Goal: Task Accomplishment & Management: Use online tool/utility

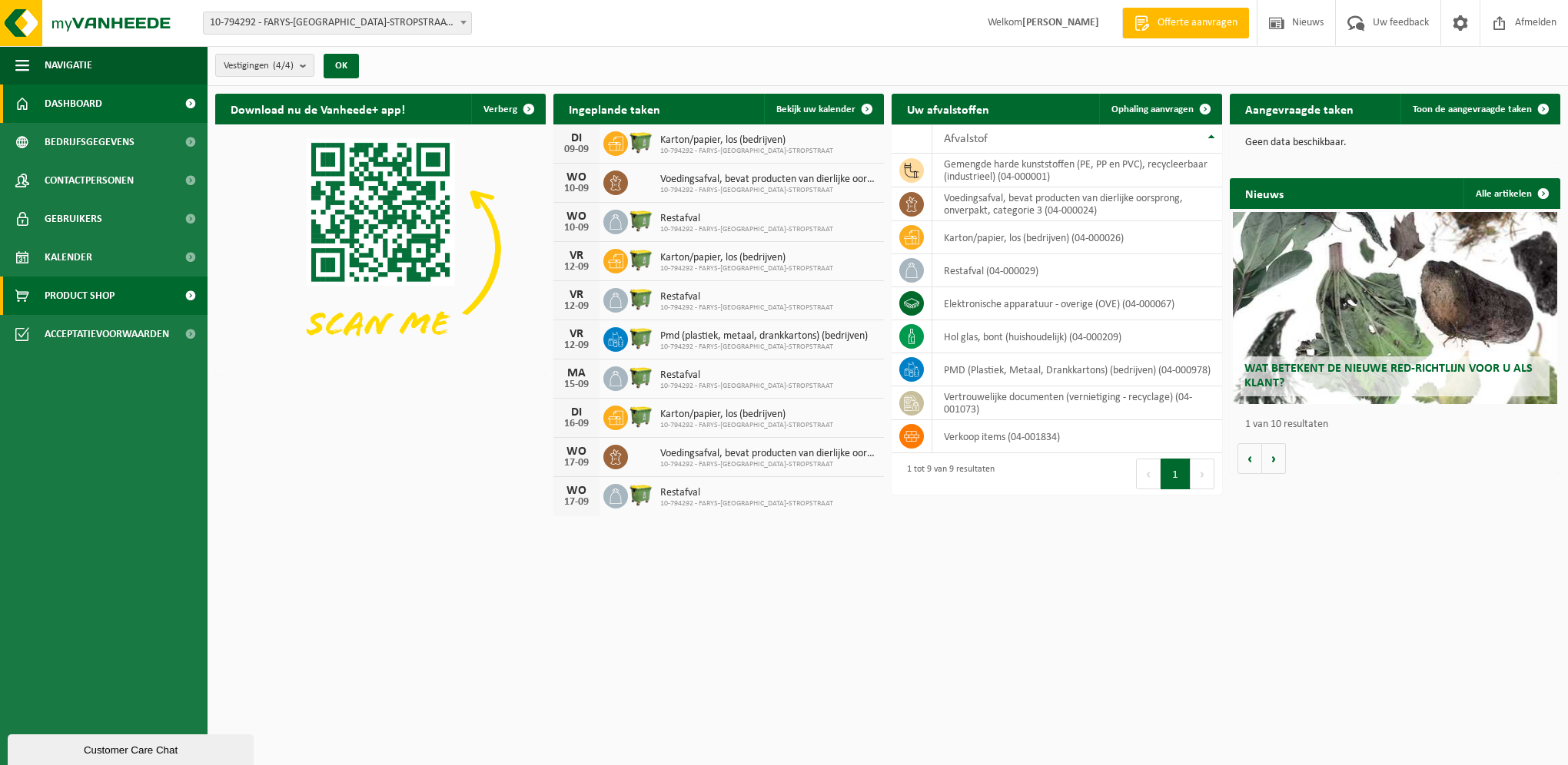
click at [99, 290] on span "Product Shop" at bounding box center [80, 296] width 70 height 38
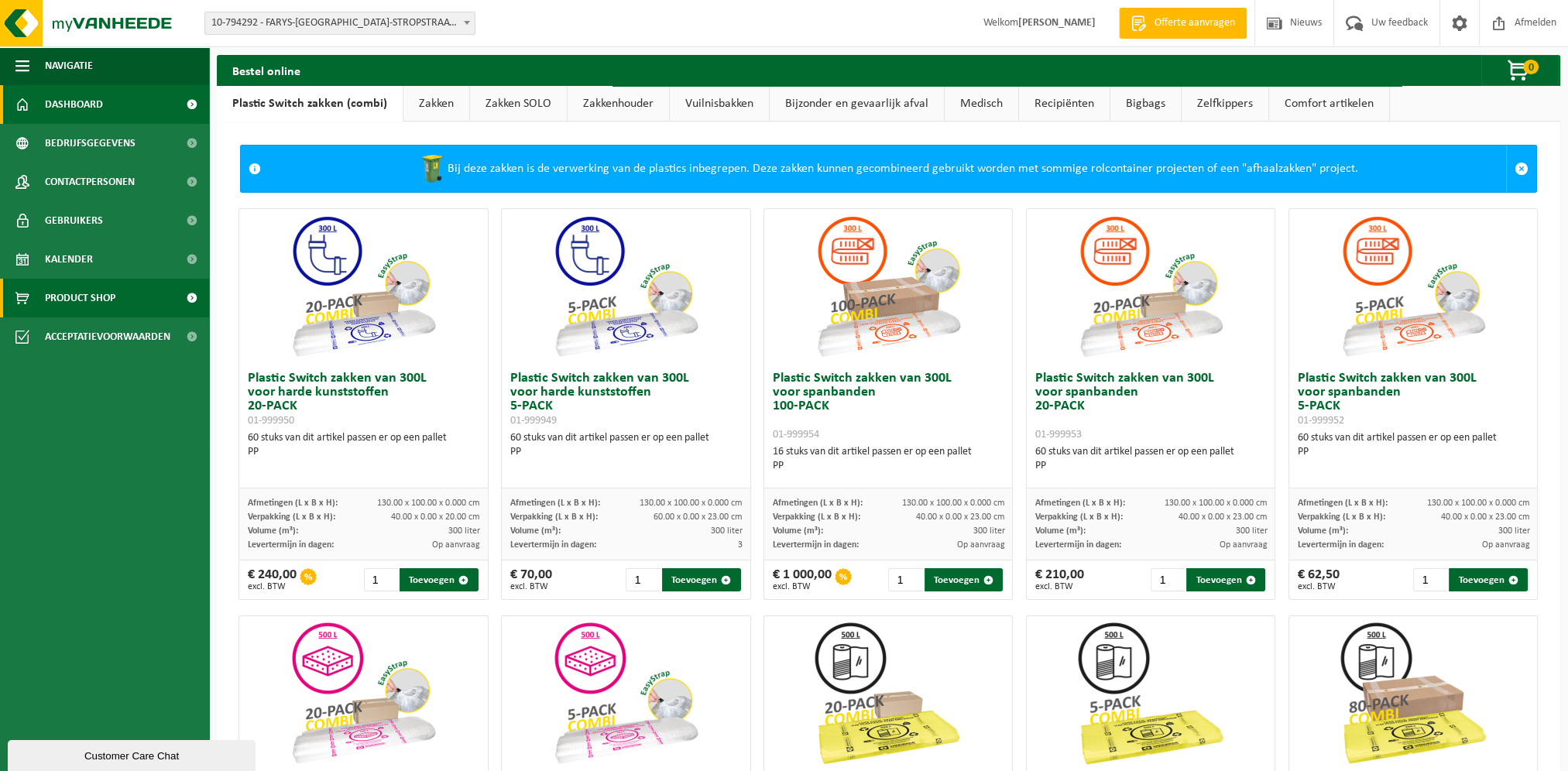
click at [99, 102] on span "Dashboard" at bounding box center [74, 104] width 58 height 39
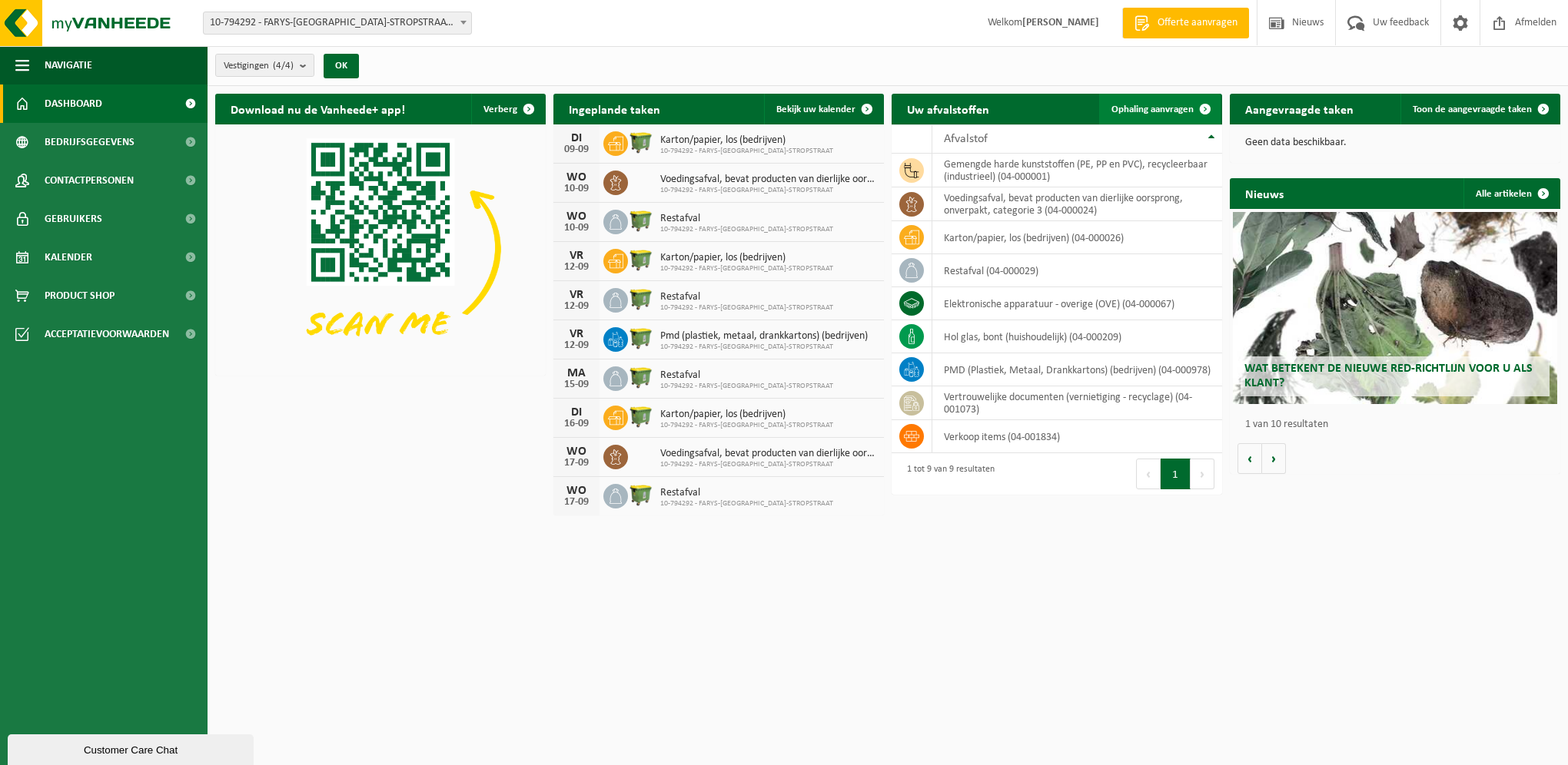
click at [1153, 109] on span "Ophaling aanvragen" at bounding box center [1153, 109] width 82 height 10
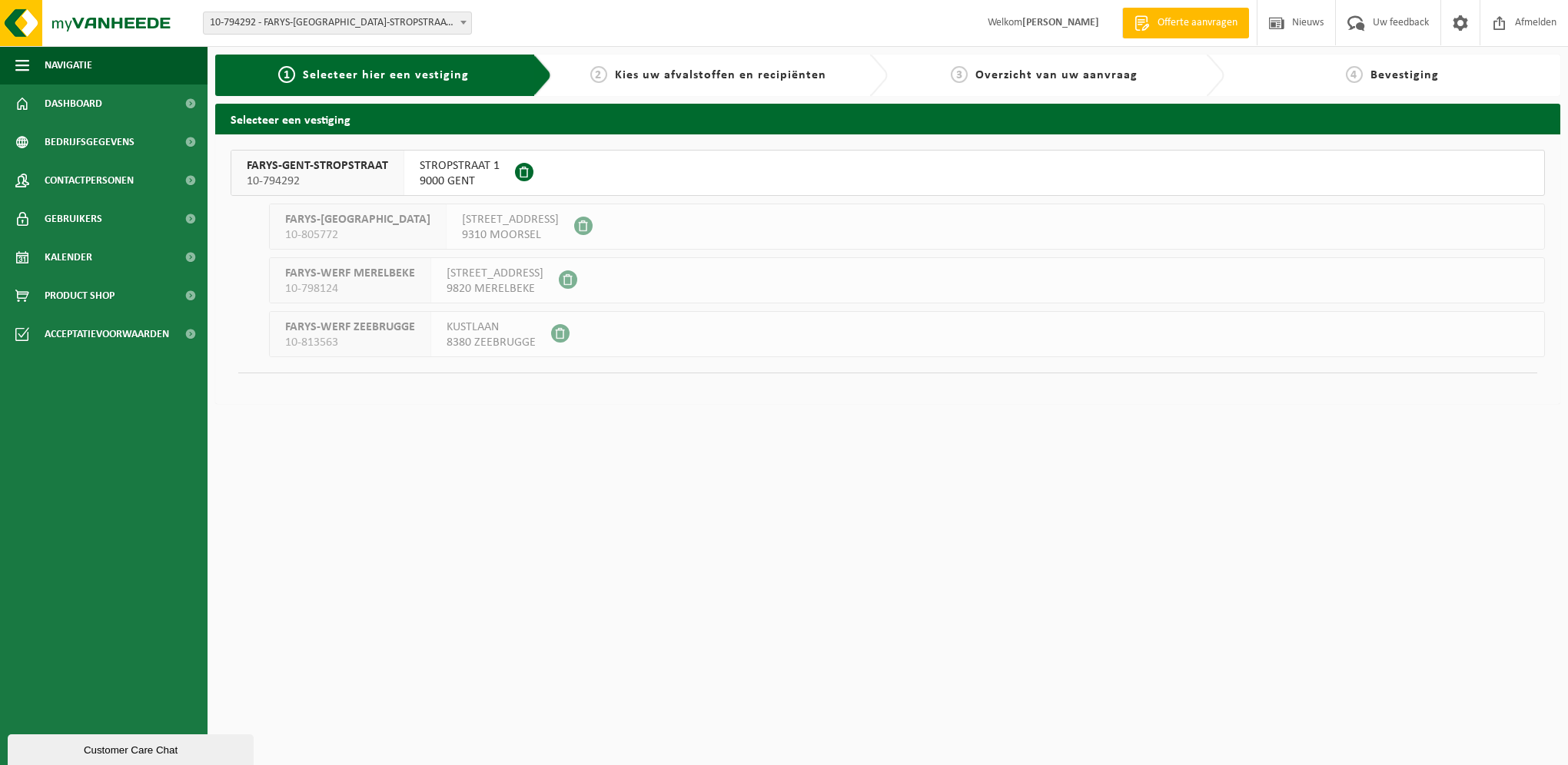
click at [332, 175] on span "10-794292" at bounding box center [317, 181] width 141 height 16
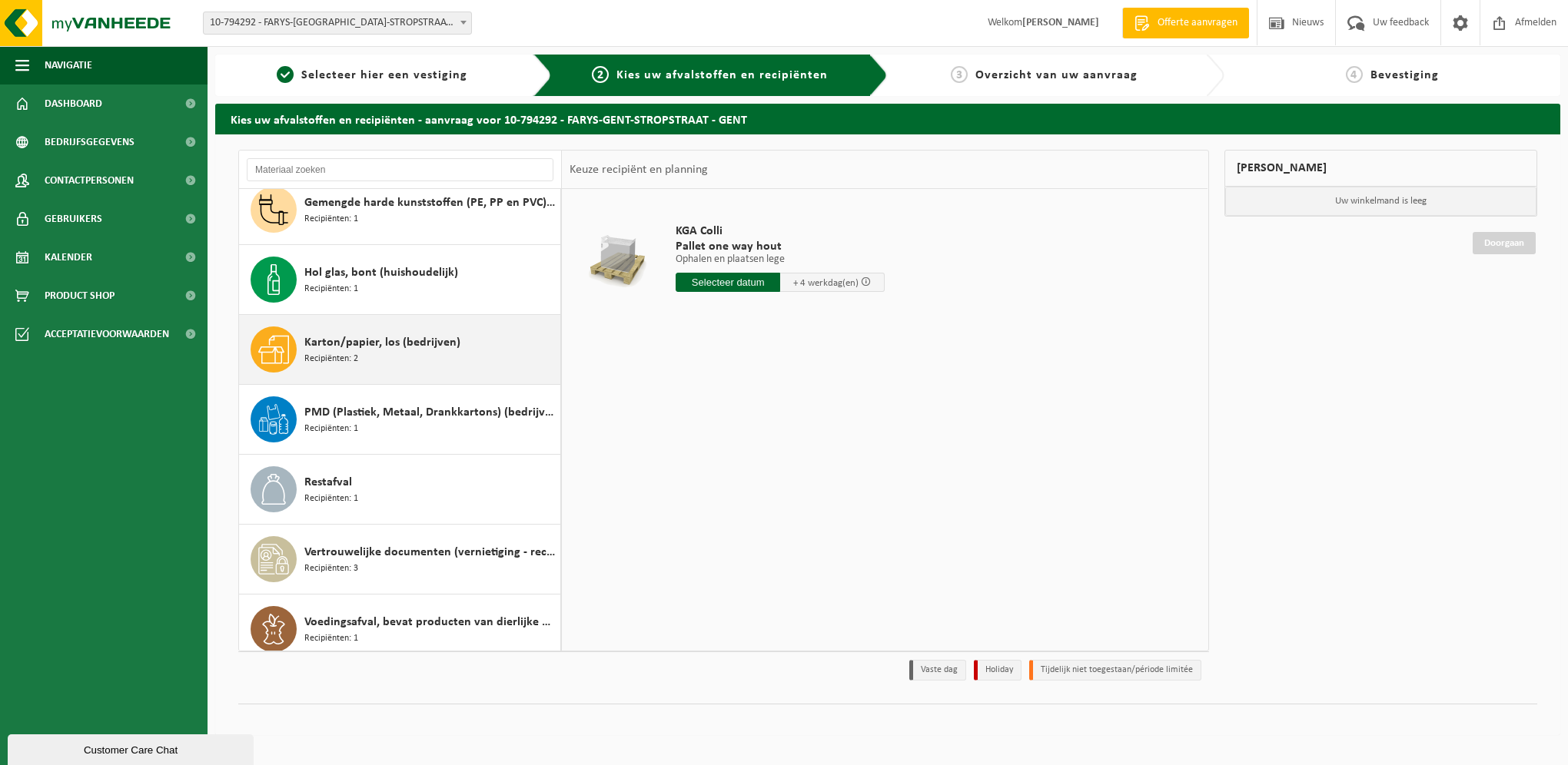
scroll to position [95, 0]
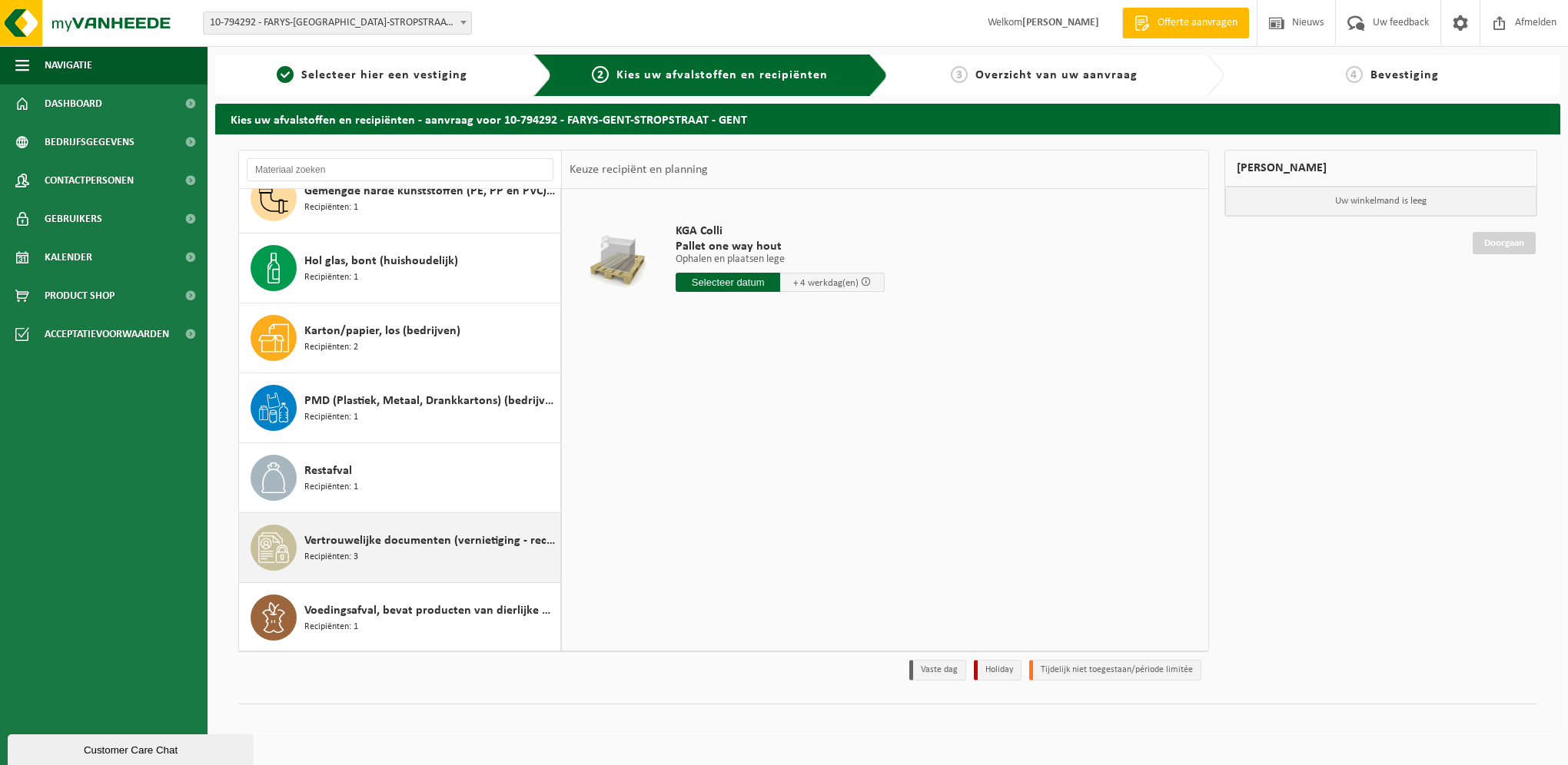
click at [376, 531] on span "Vertrouwelijke documenten (vernietiging - recyclage)" at bounding box center [430, 541] width 252 height 18
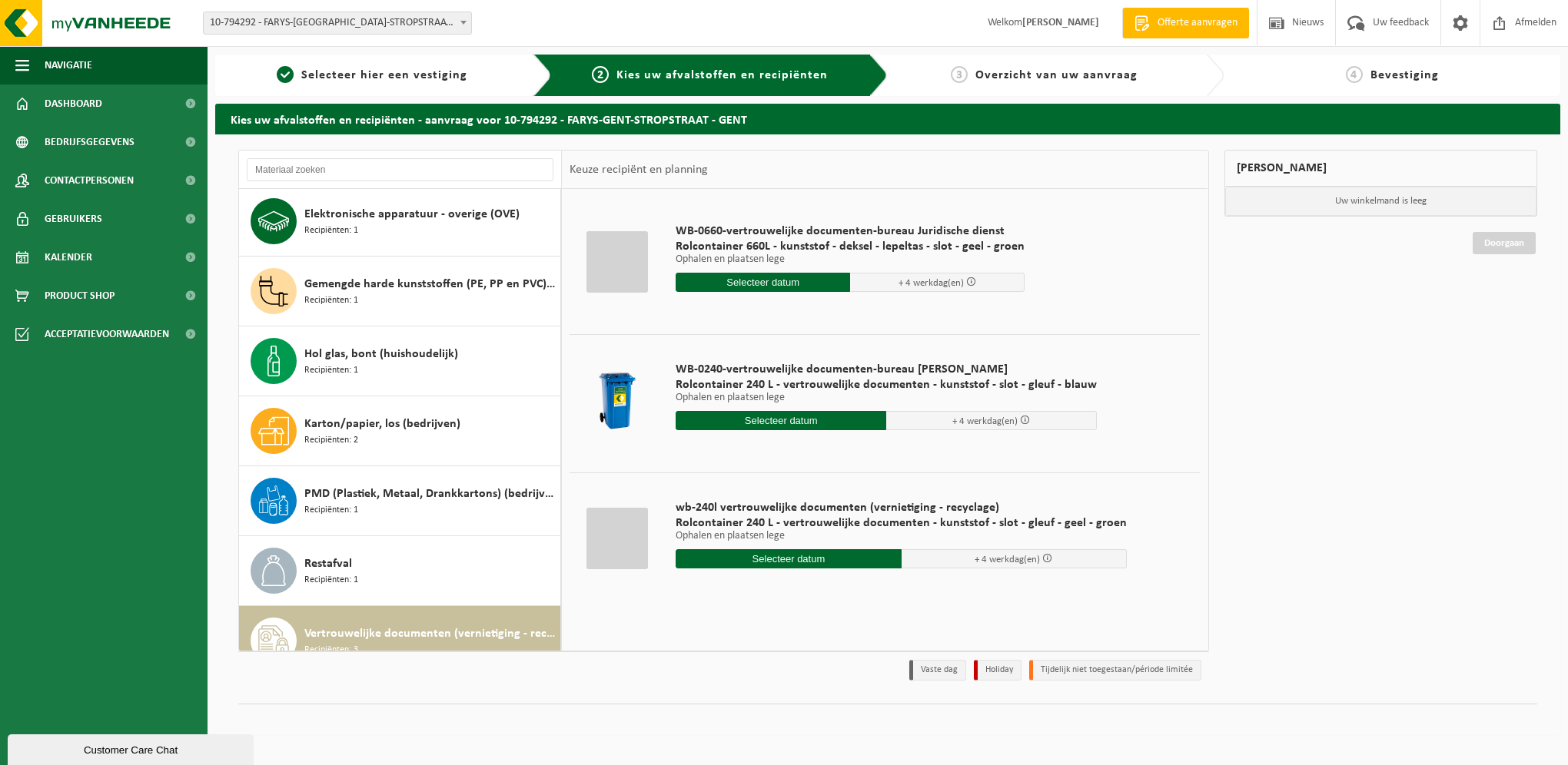
scroll to position [0, 0]
